Goal: Find specific page/section: Find specific page/section

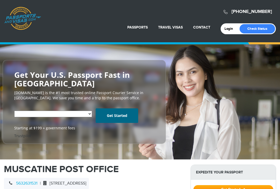
select select "**********"
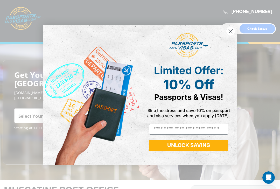
click at [53, 113] on img "POPUP Form" at bounding box center [91, 95] width 97 height 140
click at [25, 113] on div "Close dialog Limited Offer: 10% Off Passports & Visas! Skip the stress and save…" at bounding box center [140, 94] width 280 height 189
click at [32, 114] on div "Close dialog Limited Offer: 10% Off Passports & Visas! Skip the stress and save…" at bounding box center [140, 94] width 280 height 189
click at [34, 112] on div "Close dialog Limited Offer: 10% Off Passports & Visas! Skip the stress and save…" at bounding box center [140, 94] width 280 height 189
click at [29, 72] on div "Close dialog Limited Offer: 10% Off Passports & Visas! Skip the stress and save…" at bounding box center [140, 94] width 280 height 189
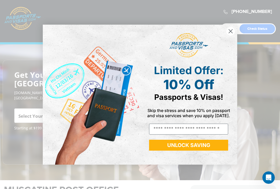
click at [21, 67] on div "Close dialog Limited Offer: 10% Off Passports & Visas! Skip the stress and save…" at bounding box center [140, 94] width 280 height 189
click at [27, 69] on div "Close dialog Limited Offer: 10% Off Passports & Visas! Skip the stress and save…" at bounding box center [140, 94] width 280 height 189
click at [27, 68] on div "Close dialog Limited Offer: 10% Off Passports & Visas! Skip the stress and save…" at bounding box center [140, 94] width 280 height 189
